Goal: Task Accomplishment & Management: Manage account settings

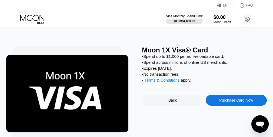
click at [160, 106] on div "Back" at bounding box center [172, 100] width 61 height 11
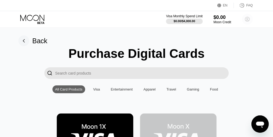
click at [246, 20] on circle at bounding box center [247, 19] width 11 height 11
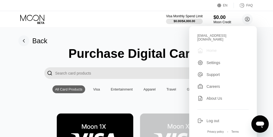
click at [210, 48] on div "Home" at bounding box center [212, 50] width 10 height 4
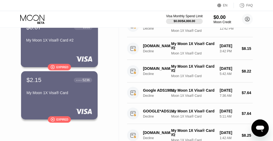
scroll to position [51, 0]
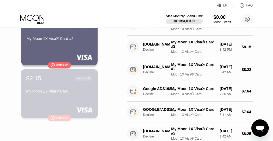
click at [58, 91] on div "My Moon 1X Visa® Card" at bounding box center [59, 91] width 66 height 4
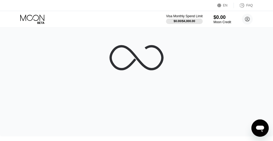
scroll to position [3, 0]
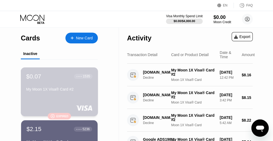
click at [83, 77] on div "1535" at bounding box center [86, 77] width 7 height 4
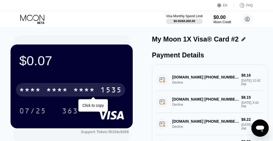
click at [97, 89] on div "* * * * * * * * * * * * 1535" at bounding box center [70, 90] width 109 height 14
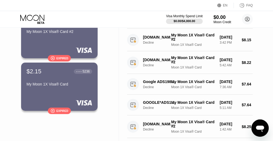
scroll to position [59, 0]
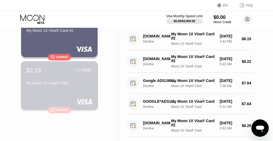
click at [56, 85] on div "My Moon 1X Visa® Card" at bounding box center [59, 83] width 66 height 4
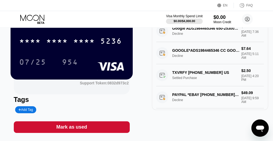
scroll to position [54, 0]
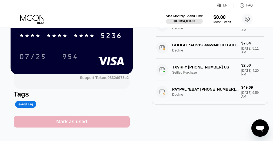
click at [71, 124] on div "Mark as used" at bounding box center [71, 122] width 31 height 6
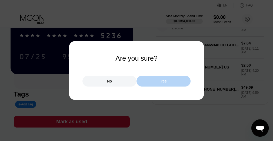
click at [174, 81] on div "Yes" at bounding box center [164, 81] width 54 height 11
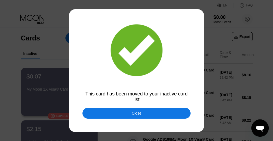
click at [136, 112] on div "Close" at bounding box center [137, 113] width 10 height 4
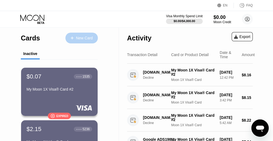
click at [83, 39] on div "New Card" at bounding box center [84, 38] width 17 height 5
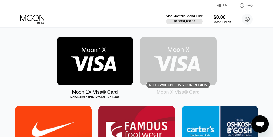
scroll to position [69, 0]
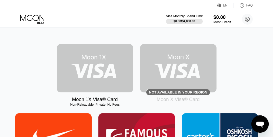
click at [93, 67] on img at bounding box center [95, 68] width 77 height 48
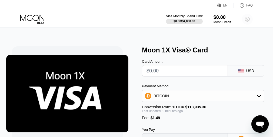
click at [249, 20] on circle at bounding box center [247, 19] width 11 height 11
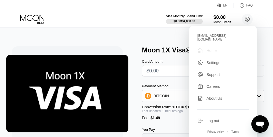
click at [211, 48] on div "Home" at bounding box center [212, 50] width 10 height 4
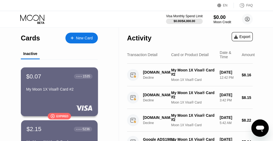
click at [46, 85] on div "$0.07 ● ● ● ● 1535 My Moon 1X Visa® Card #2" at bounding box center [59, 83] width 66 height 21
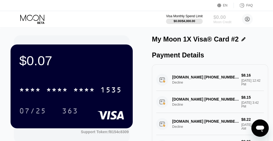
click at [220, 19] on div "$0.00" at bounding box center [222, 17] width 18 height 6
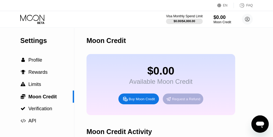
click at [190, 101] on div "Request a Refund" at bounding box center [186, 99] width 28 height 5
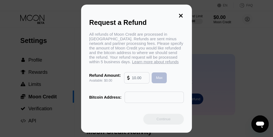
click at [157, 78] on div "Max" at bounding box center [159, 77] width 15 height 11
type input "0.00"
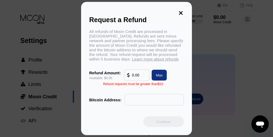
click at [179, 10] on icon at bounding box center [181, 13] width 6 height 6
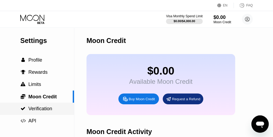
click at [47, 109] on span "Verification" at bounding box center [40, 108] width 24 height 5
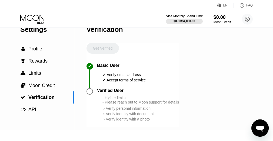
scroll to position [8, 0]
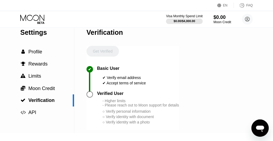
click at [89, 97] on div at bounding box center [90, 94] width 6 height 6
click at [224, 4] on div "EN" at bounding box center [225, 6] width 5 height 4
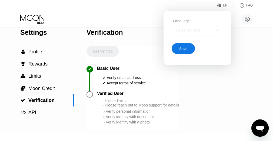
click at [210, 32] on div "Select an item" at bounding box center [193, 30] width 37 height 4
click at [219, 28] on div "Select an item" at bounding box center [197, 30] width 51 height 11
click at [183, 5] on div "EN Language Select an item Save FAQ" at bounding box center [136, 5] width 273 height 11
click at [41, 88] on span "Moon Credit" at bounding box center [41, 88] width 26 height 5
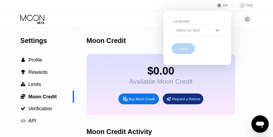
click at [185, 49] on div "Save" at bounding box center [183, 49] width 8 height 5
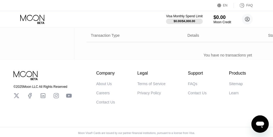
scroll to position [117, 0]
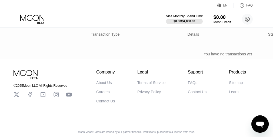
click at [125, 35] on div "Transaction Type Details Status Amount" at bounding box center [228, 34] width 283 height 13
click at [119, 41] on div "Transaction Type Details Status Amount" at bounding box center [228, 34] width 283 height 13
